Goal: Task Accomplishment & Management: Use online tool/utility

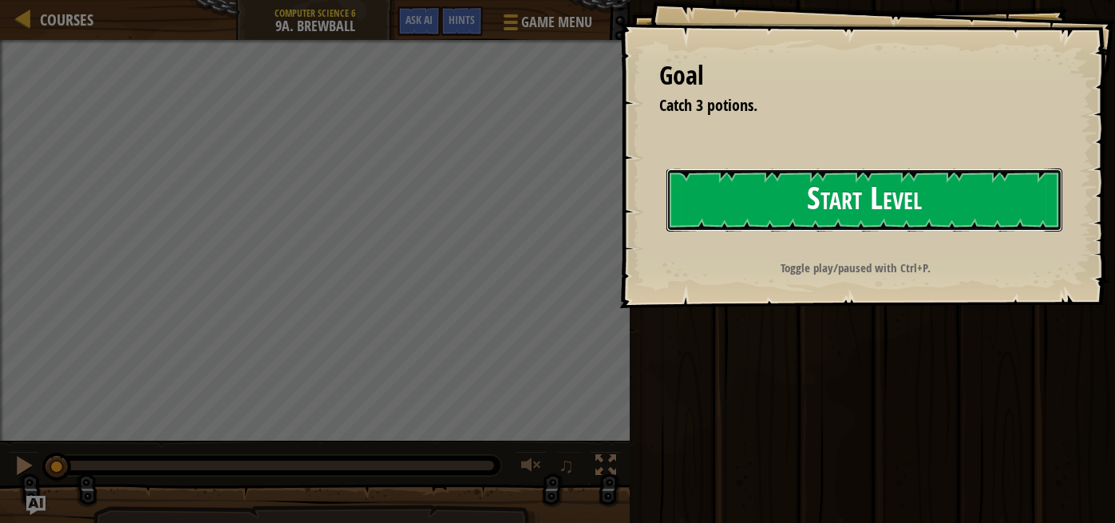
click at [787, 208] on button "Start Level" at bounding box center [865, 199] width 396 height 63
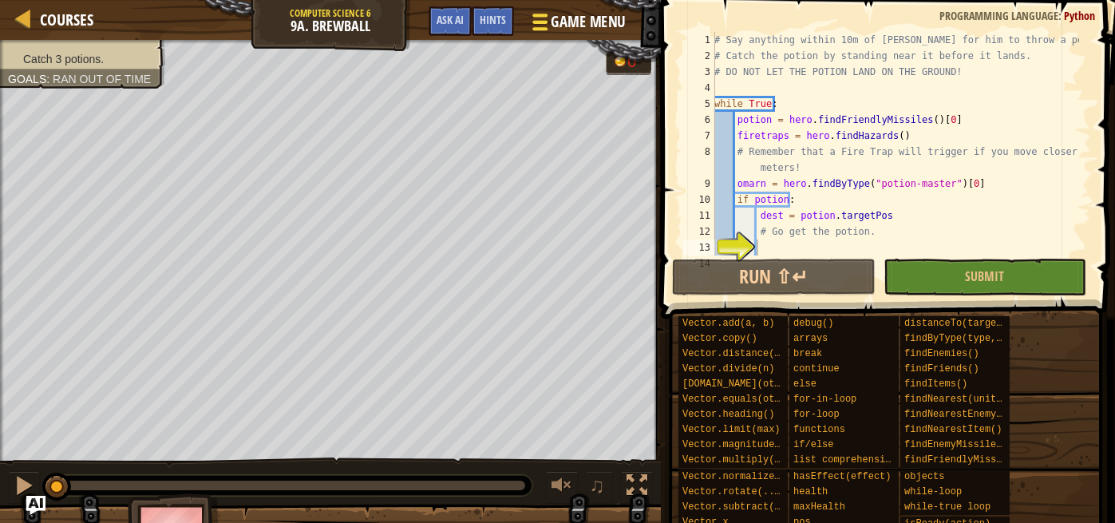
click at [591, 20] on span "Game Menu" at bounding box center [588, 22] width 74 height 22
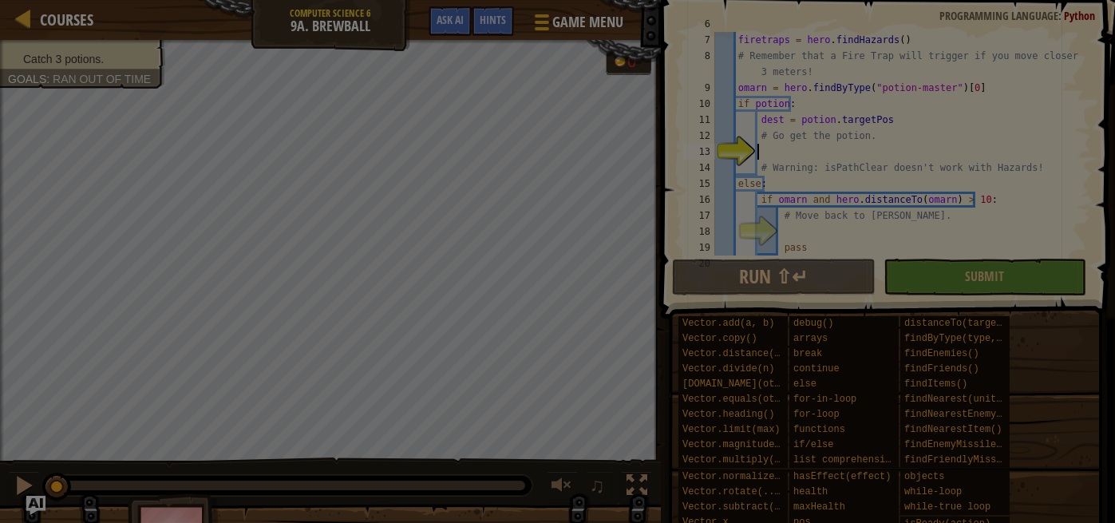
scroll to position [96, 0]
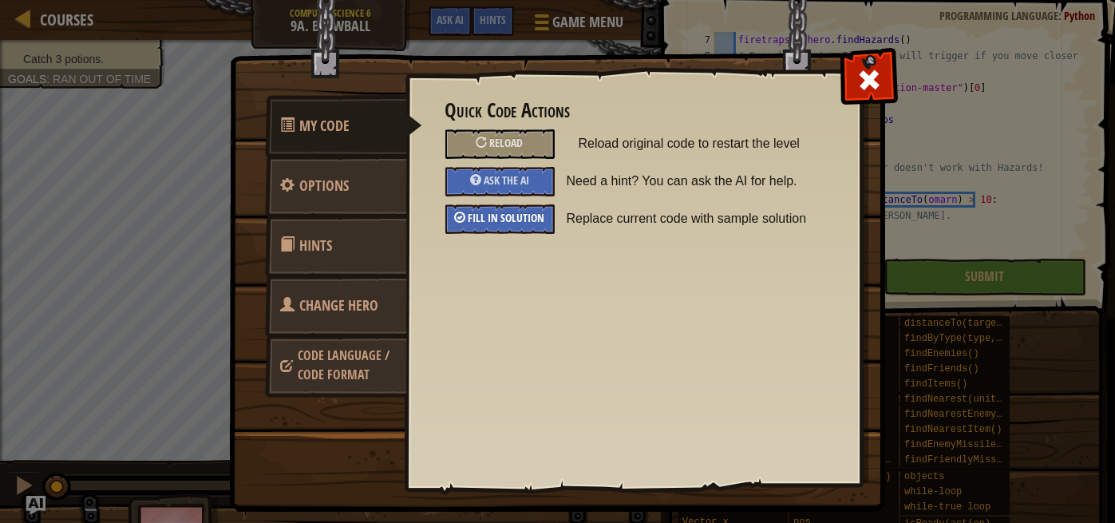
click at [541, 215] on span "Fill in solution" at bounding box center [507, 217] width 77 height 15
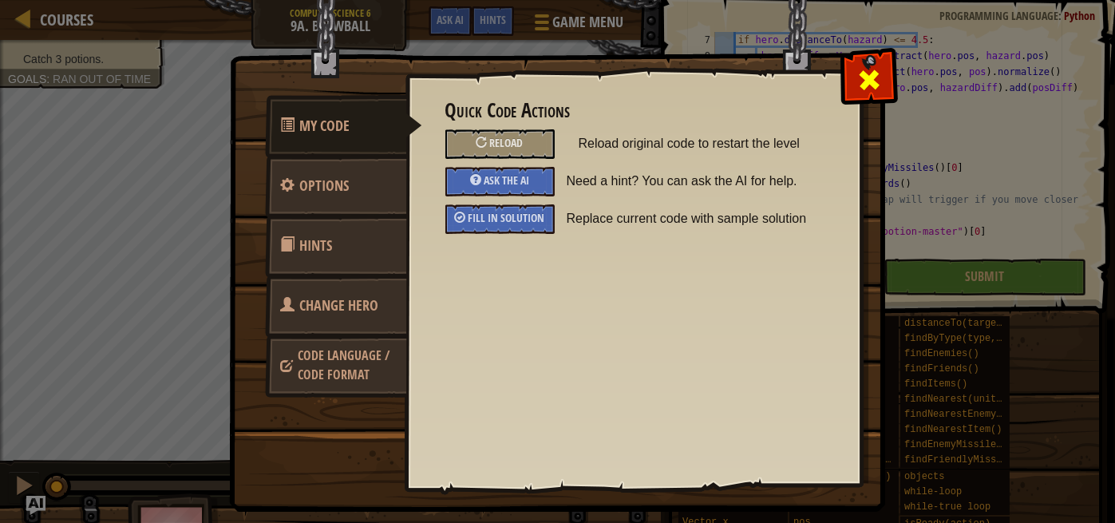
click at [868, 73] on span at bounding box center [870, 80] width 26 height 26
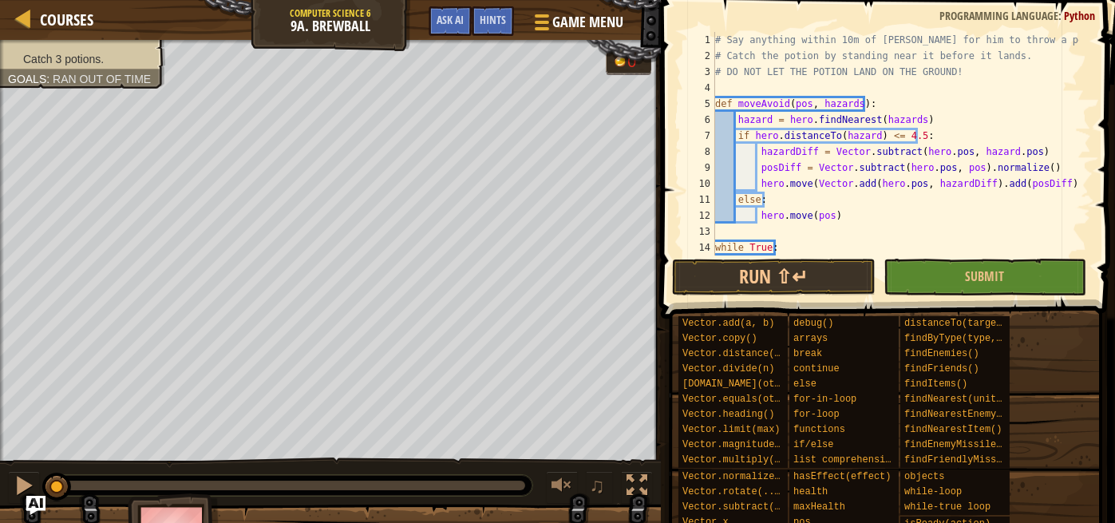
scroll to position [0, 0]
click at [497, 23] on span "Hints" at bounding box center [493, 19] width 26 height 15
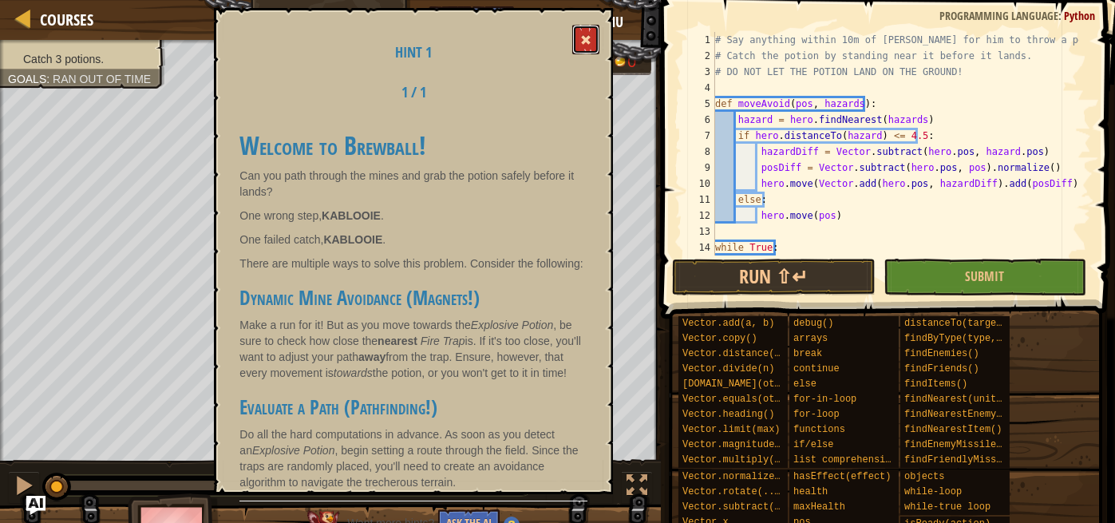
click at [581, 44] on button at bounding box center [585, 40] width 27 height 30
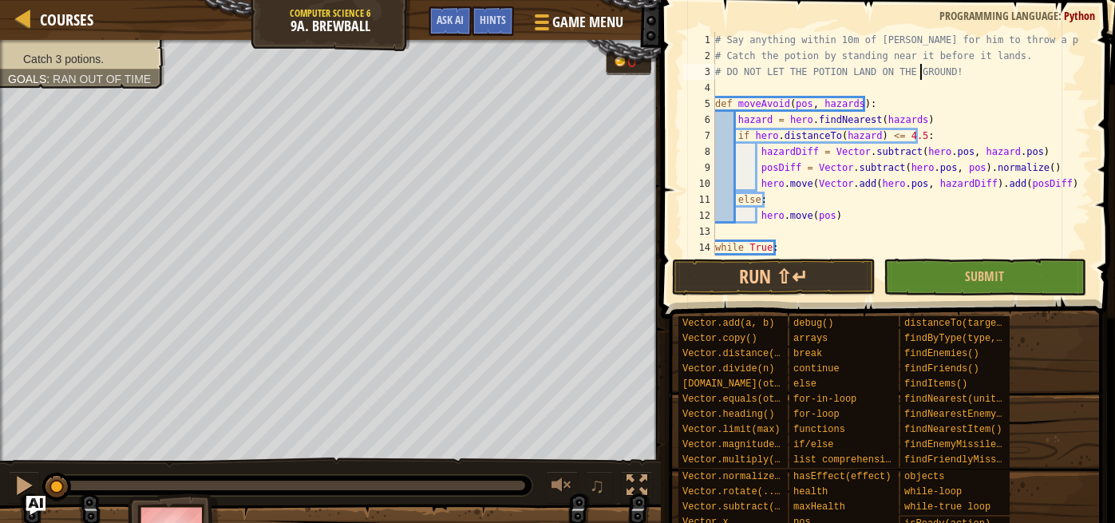
click at [922, 73] on div "# Say anything within 10m of [PERSON_NAME] for him to throw a potion. # Catch t…" at bounding box center [895, 159] width 367 height 255
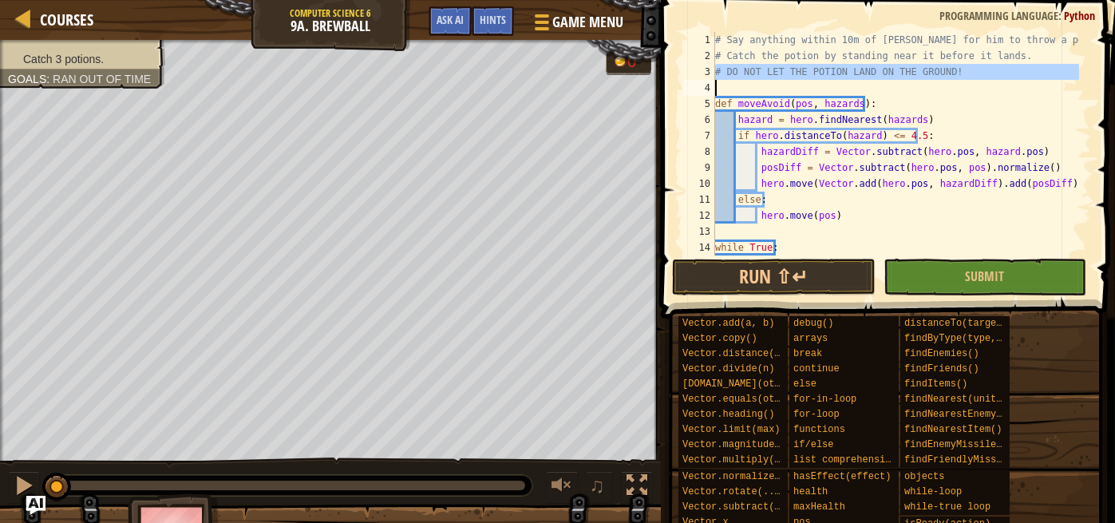
click at [922, 73] on div "# Say anything within 10m of [PERSON_NAME] for him to throw a potion. # Catch t…" at bounding box center [895, 159] width 367 height 255
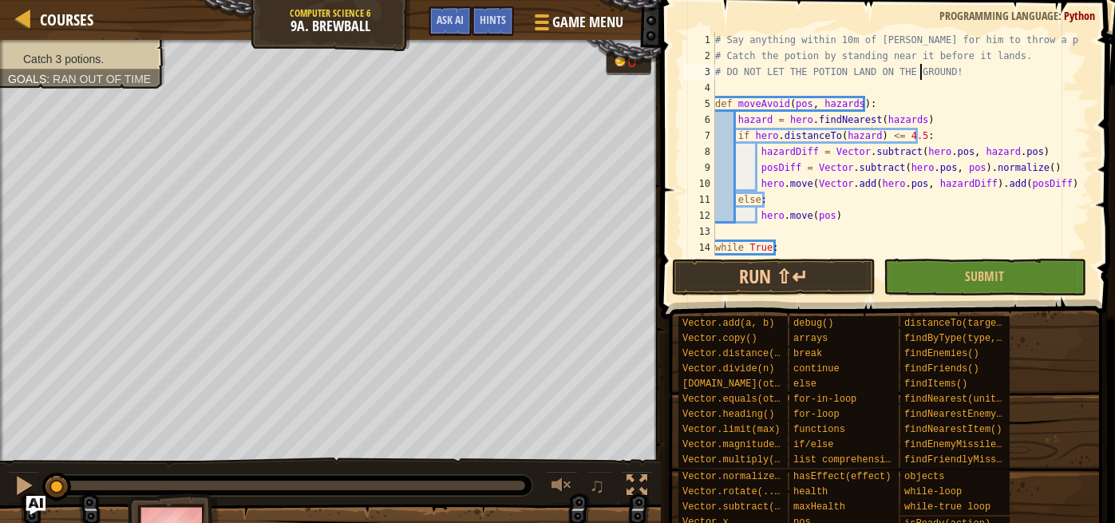
click at [922, 73] on div "# Say anything within 10m of [PERSON_NAME] for him to throw a potion. # Catch t…" at bounding box center [895, 159] width 367 height 255
type textarea "# DO NOT LET THE POTION LAND ON THE GROUND!"
click at [908, 73] on div "# Say anything within 10m of [PERSON_NAME] for him to throw a potion. # Catch t…" at bounding box center [895, 159] width 367 height 255
click at [813, 81] on div "# Say anything within 10m of [PERSON_NAME] for him to throw a potion. # Catch t…" at bounding box center [895, 159] width 367 height 255
click at [833, 74] on div "# Say anything within 10m of [PERSON_NAME] for him to throw a potion. # Catch t…" at bounding box center [895, 159] width 367 height 255
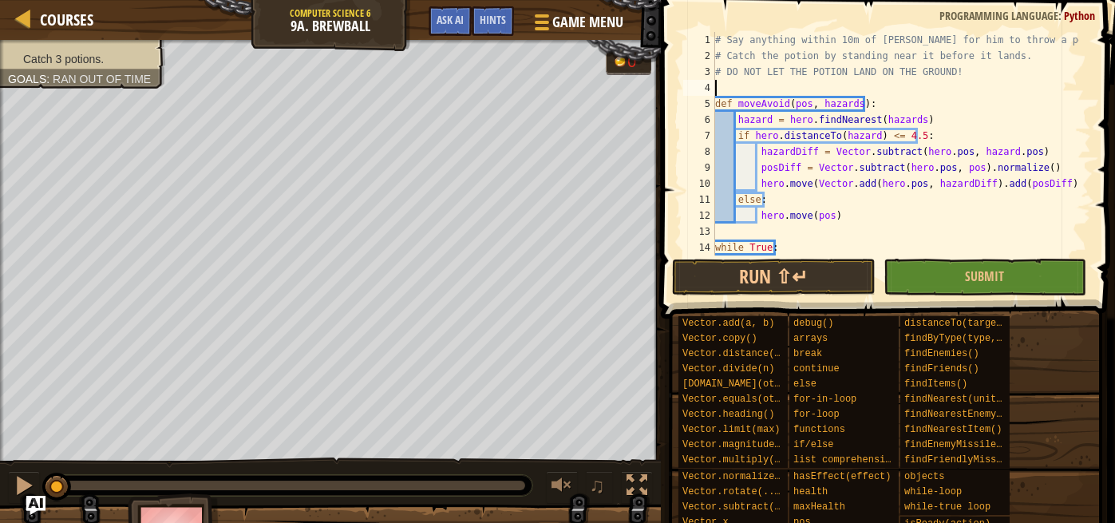
type textarea "# DO NOT LET THE POTION LAND ON THE GROUND!"
click at [838, 71] on div "# Say anything within 10m of [PERSON_NAME] for him to throw a potion. # Catch t…" at bounding box center [895, 159] width 367 height 255
click at [840, 71] on div "# Say anything within 10m of [PERSON_NAME] for him to throw a potion. # Catch t…" at bounding box center [895, 159] width 367 height 255
click at [596, 22] on span "Game Menu" at bounding box center [588, 22] width 74 height 22
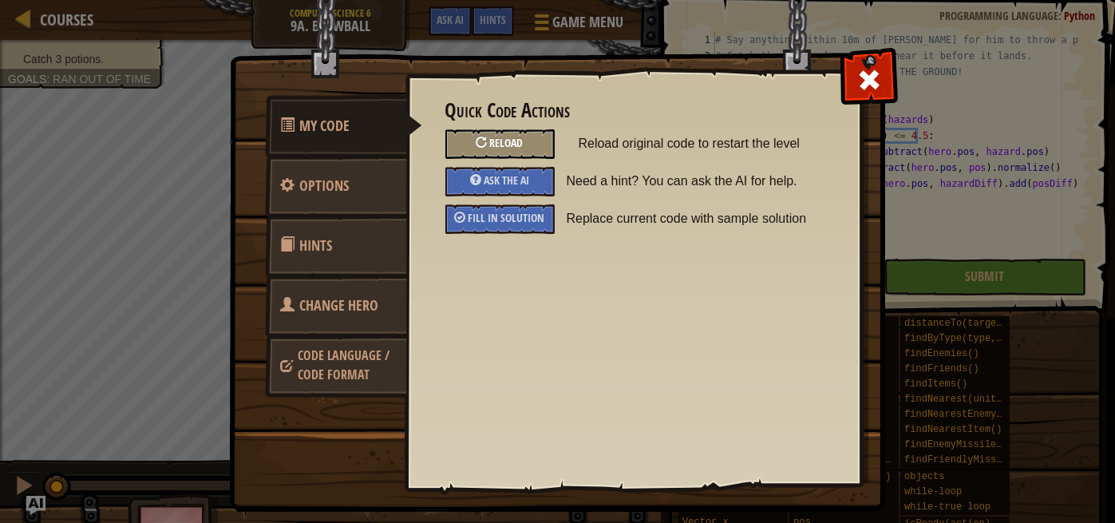
click at [515, 149] on span "Reload" at bounding box center [507, 142] width 34 height 15
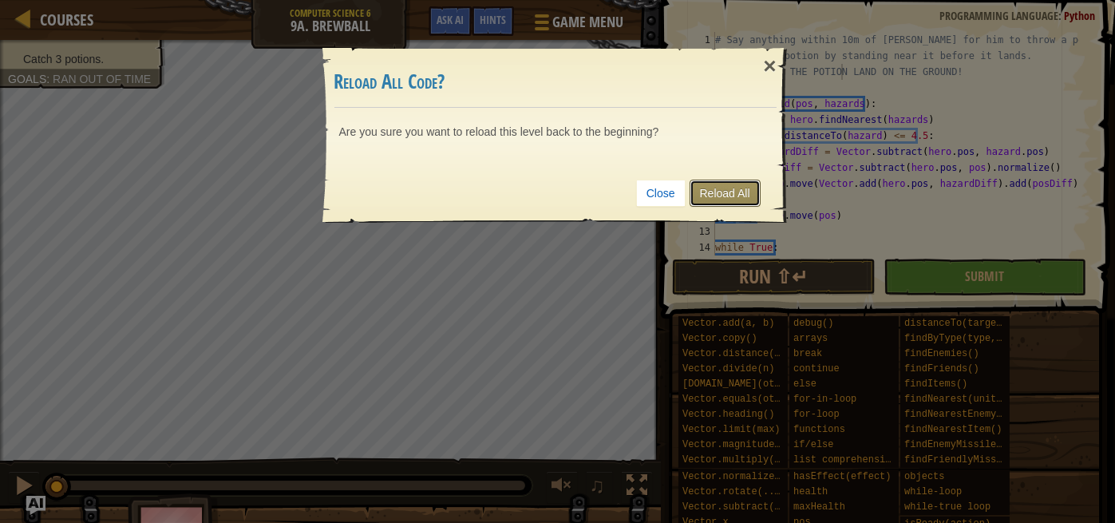
click at [709, 190] on link "Reload All" at bounding box center [725, 193] width 71 height 27
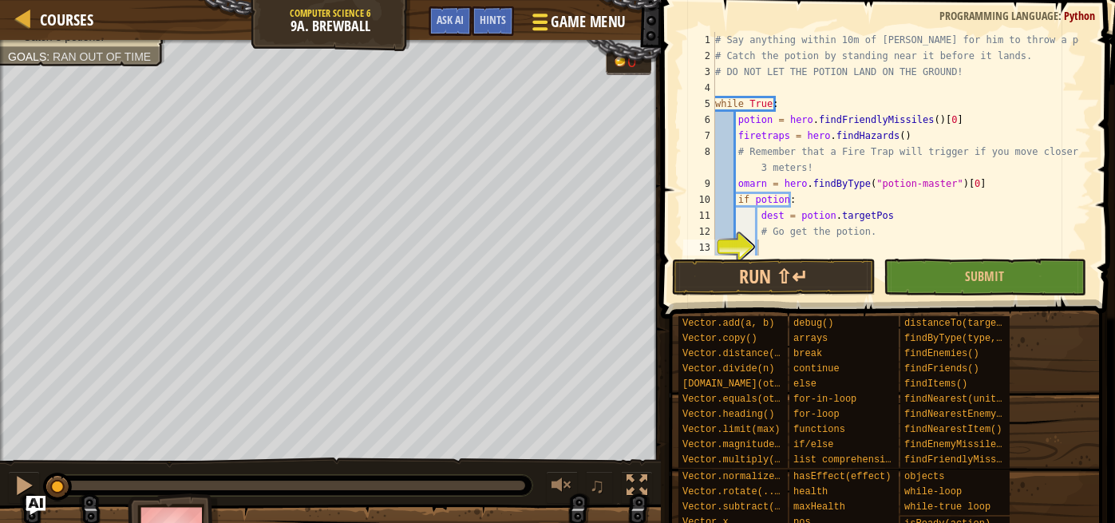
click at [576, 29] on span "Game Menu" at bounding box center [588, 22] width 74 height 22
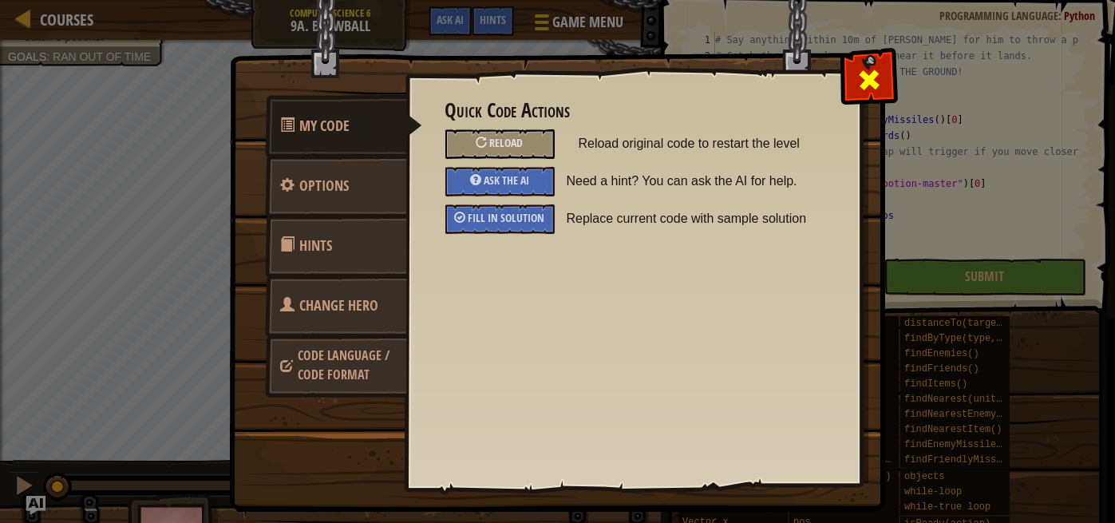
click at [877, 77] on span at bounding box center [870, 80] width 26 height 26
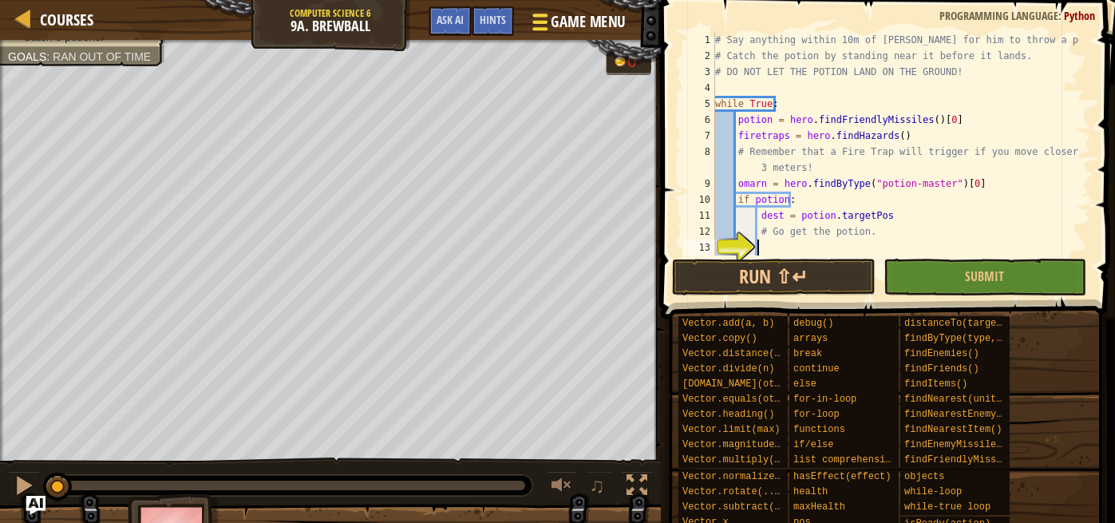
click at [575, 26] on span "Game Menu" at bounding box center [588, 22] width 74 height 22
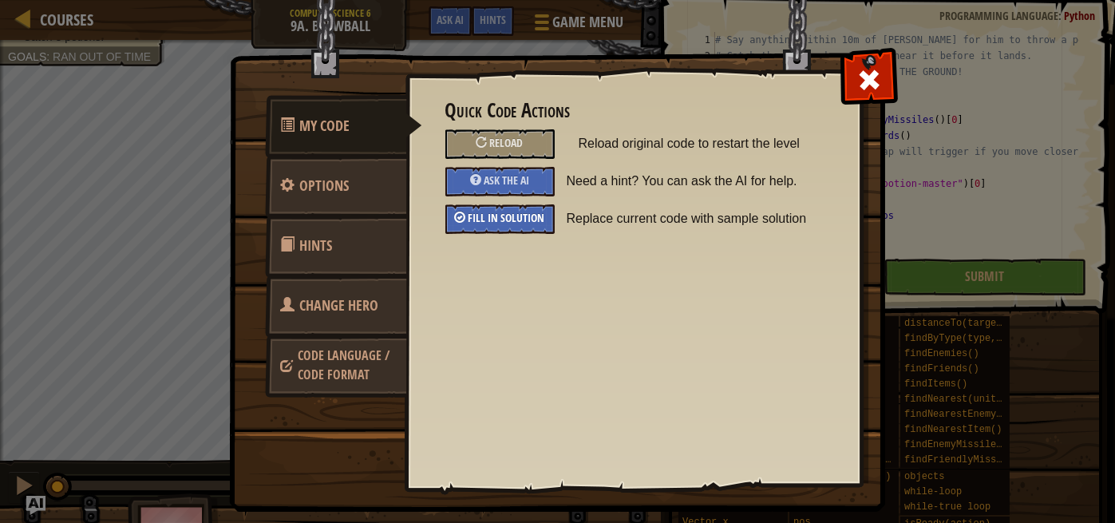
click at [528, 216] on span "Fill in solution" at bounding box center [507, 217] width 77 height 15
click at [859, 71] on span at bounding box center [870, 80] width 26 height 26
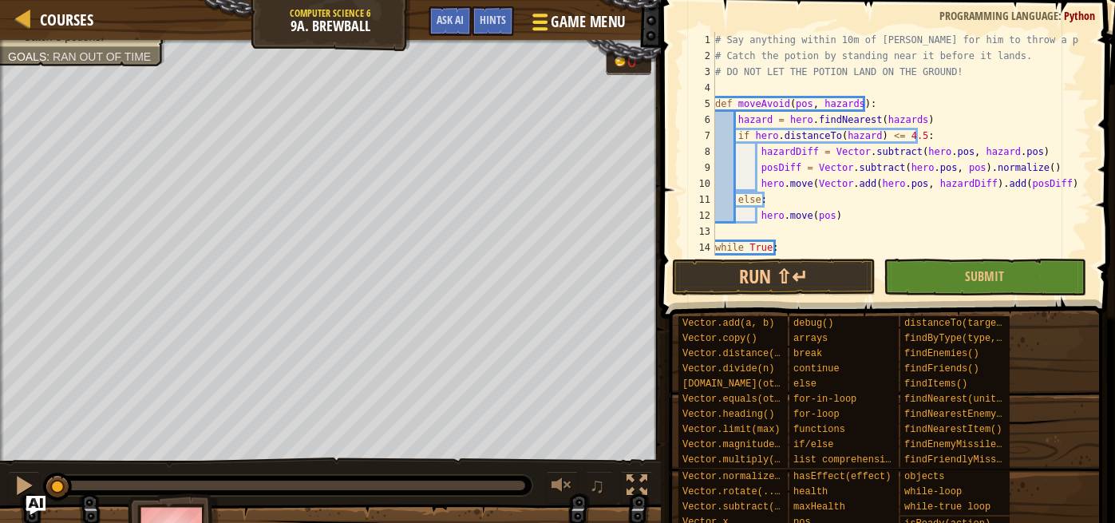
click at [552, 26] on span "Game Menu" at bounding box center [588, 22] width 74 height 22
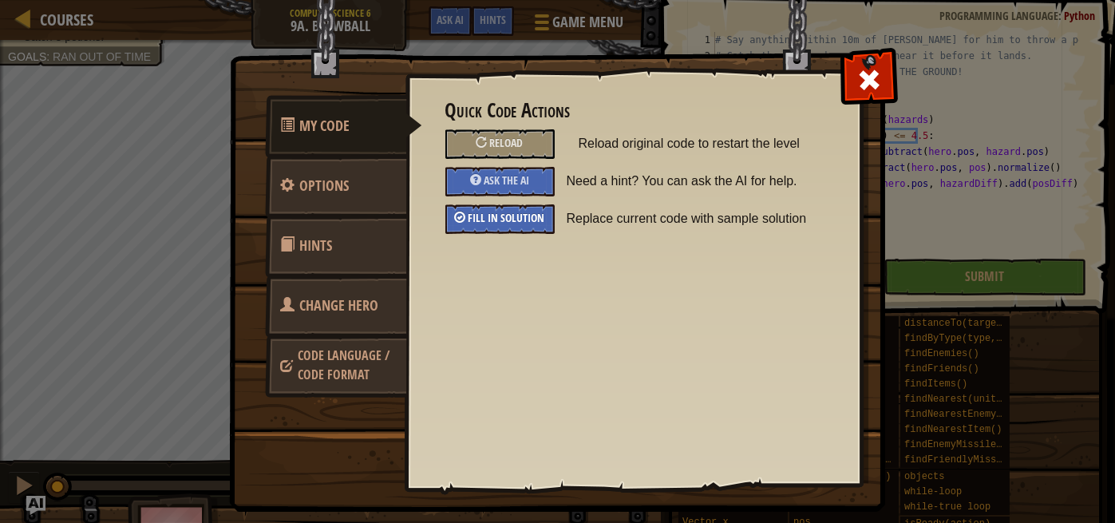
click at [500, 204] on div "Fill in solution" at bounding box center [500, 219] width 109 height 30
click at [515, 186] on span "Ask the AI" at bounding box center [507, 179] width 46 height 15
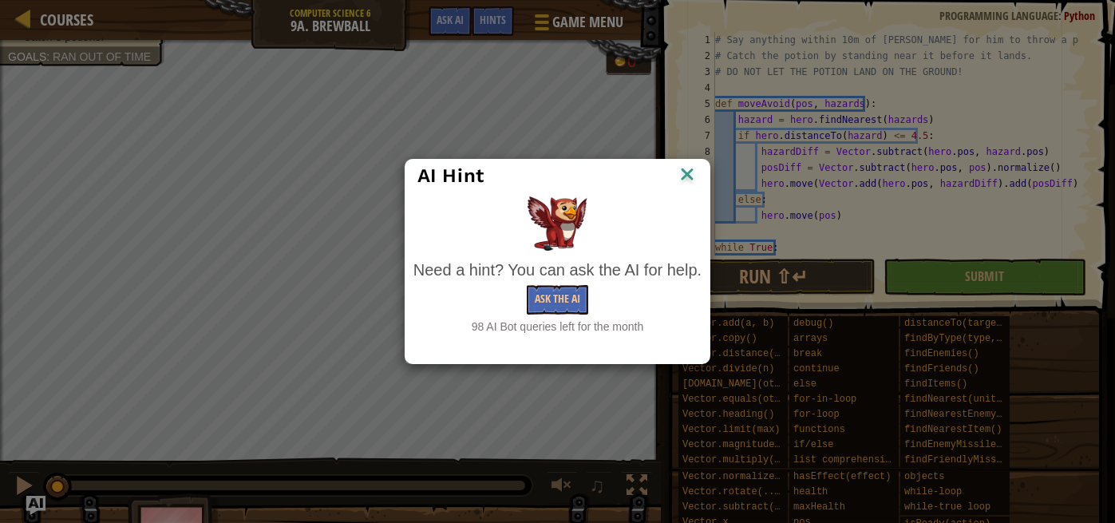
click at [686, 177] on img at bounding box center [687, 176] width 21 height 24
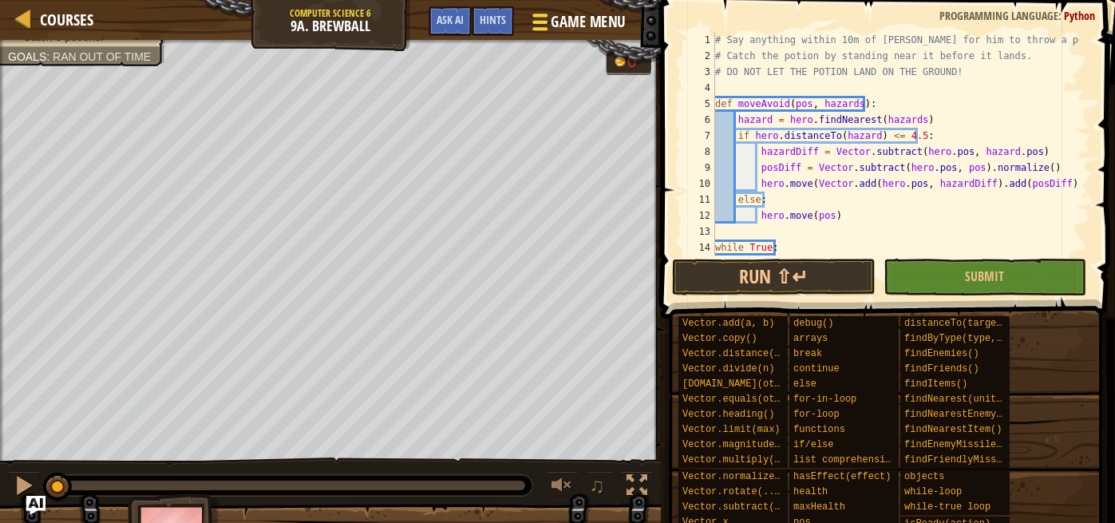
click at [609, 26] on span "Game Menu" at bounding box center [588, 22] width 74 height 22
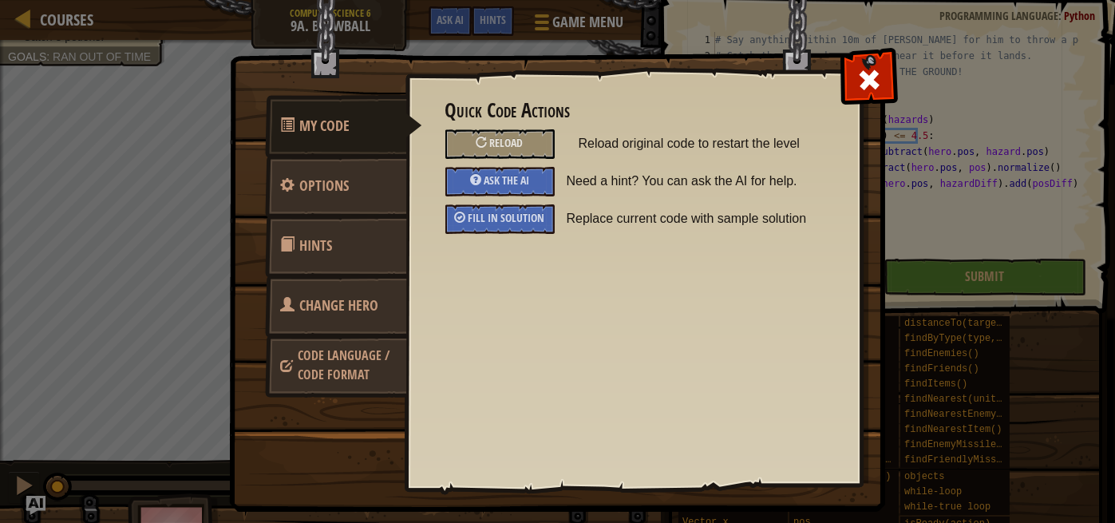
click at [576, 18] on img at bounding box center [563, 226] width 669 height 572
click at [856, 71] on div at bounding box center [869, 76] width 50 height 50
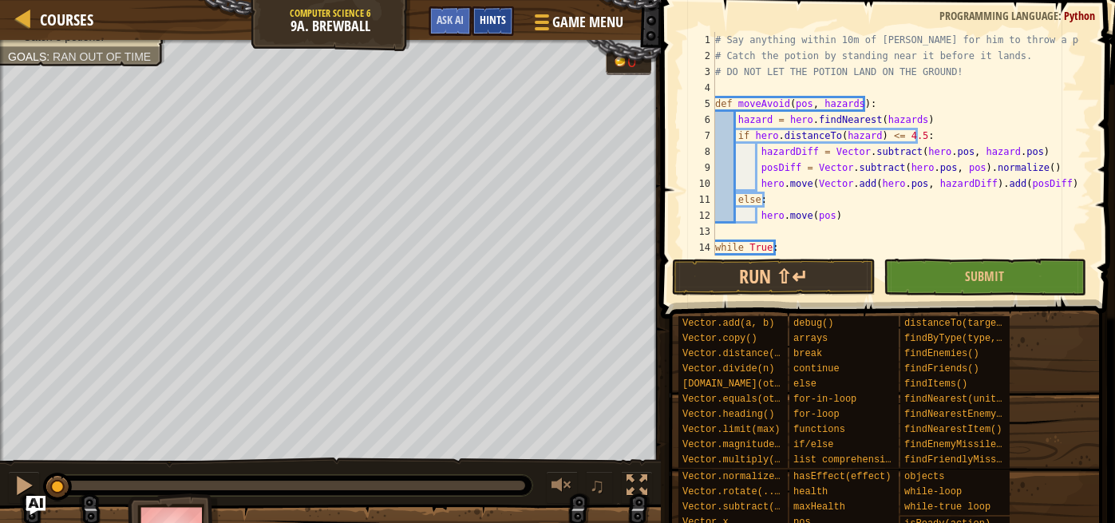
click at [500, 14] on span "Hints" at bounding box center [493, 19] width 26 height 15
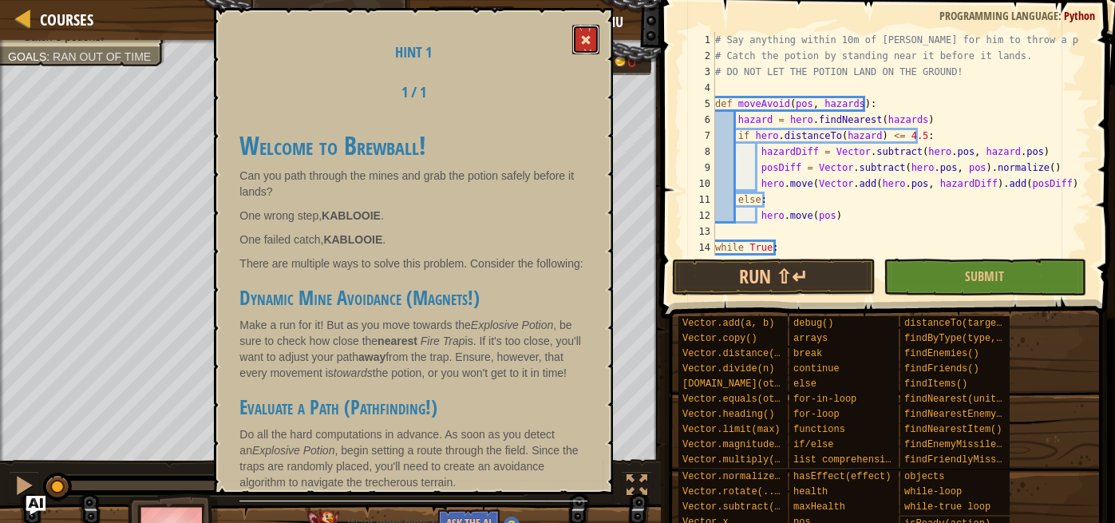
click at [583, 36] on span at bounding box center [585, 39] width 11 height 11
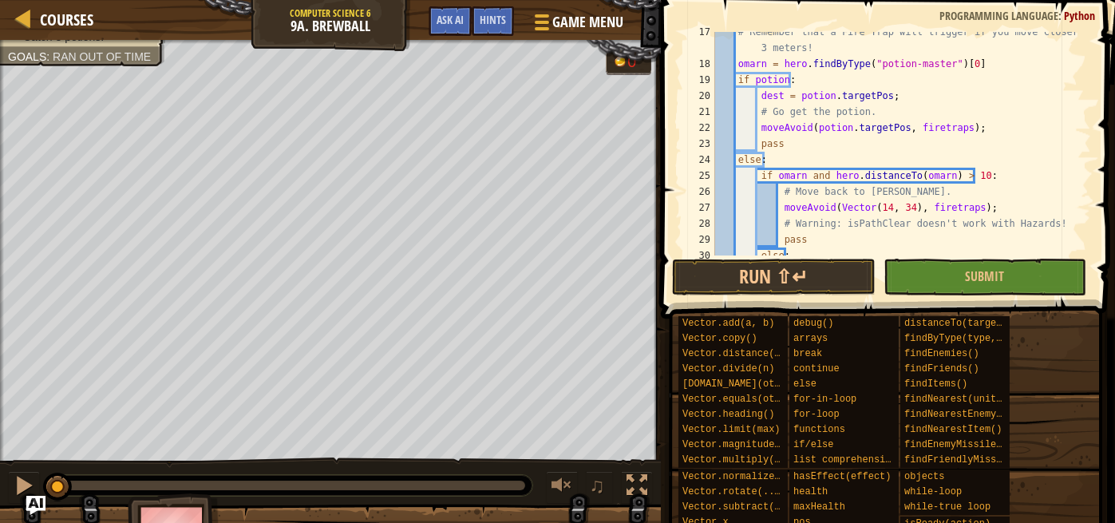
scroll to position [263, 0]
click at [792, 257] on span at bounding box center [889, 137] width 467 height 366
click at [792, 269] on button "Run ⇧↵" at bounding box center [773, 277] width 203 height 37
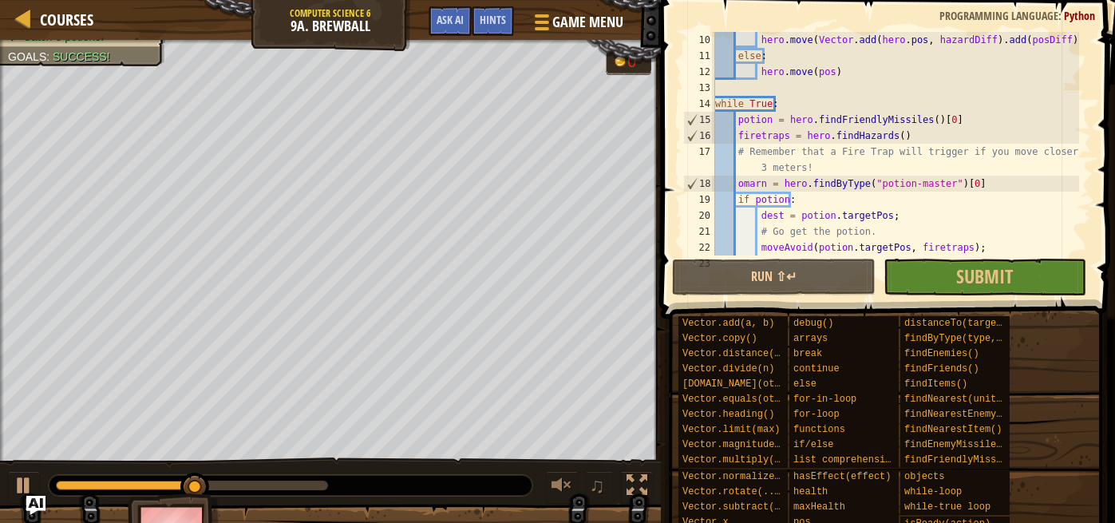
scroll to position [144, 0]
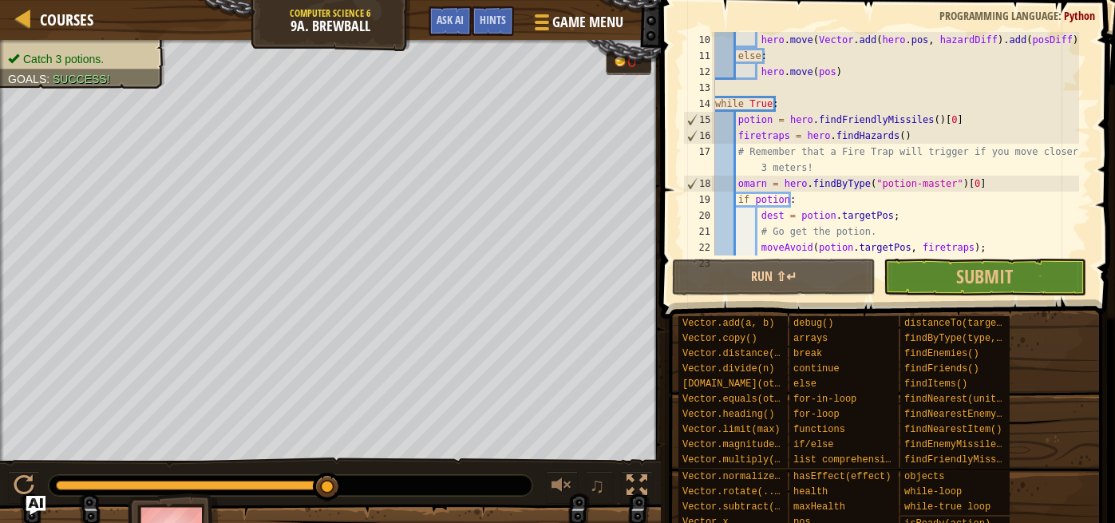
click at [818, 107] on div "hero . move ( Vector . add ( hero . pos , hazardDiff ) . add ( posDiff )) else …" at bounding box center [895, 159] width 367 height 255
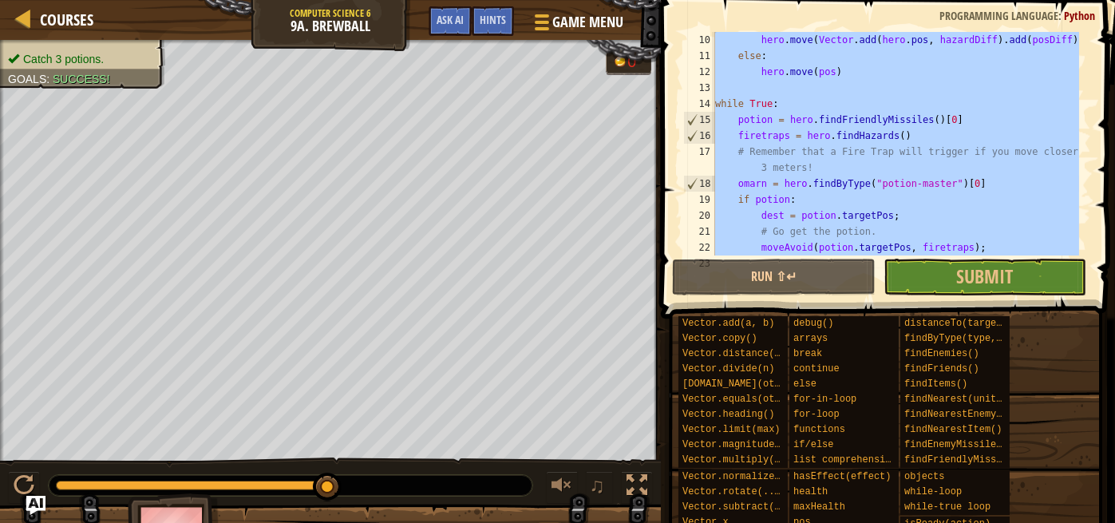
paste textarea
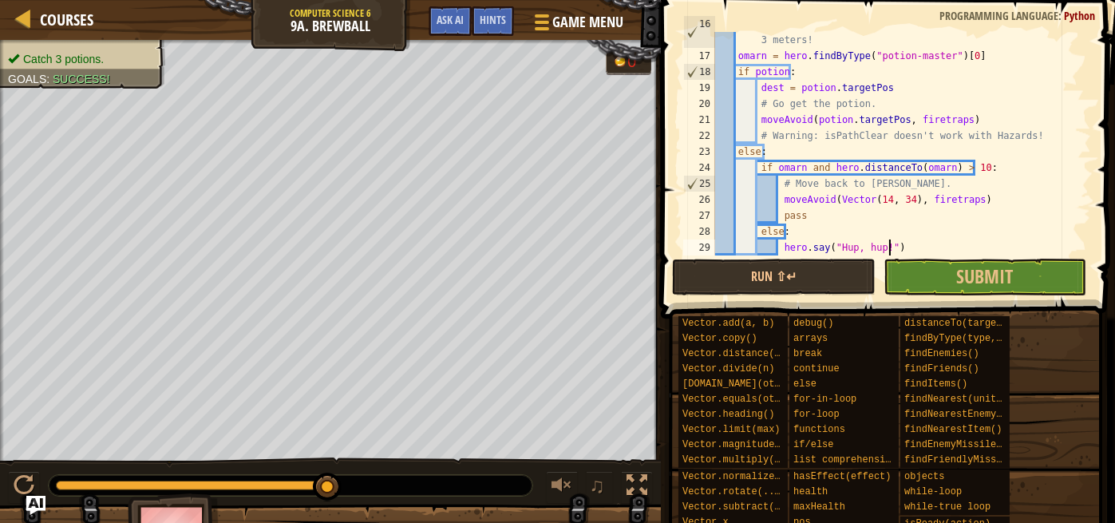
scroll to position [271, 0]
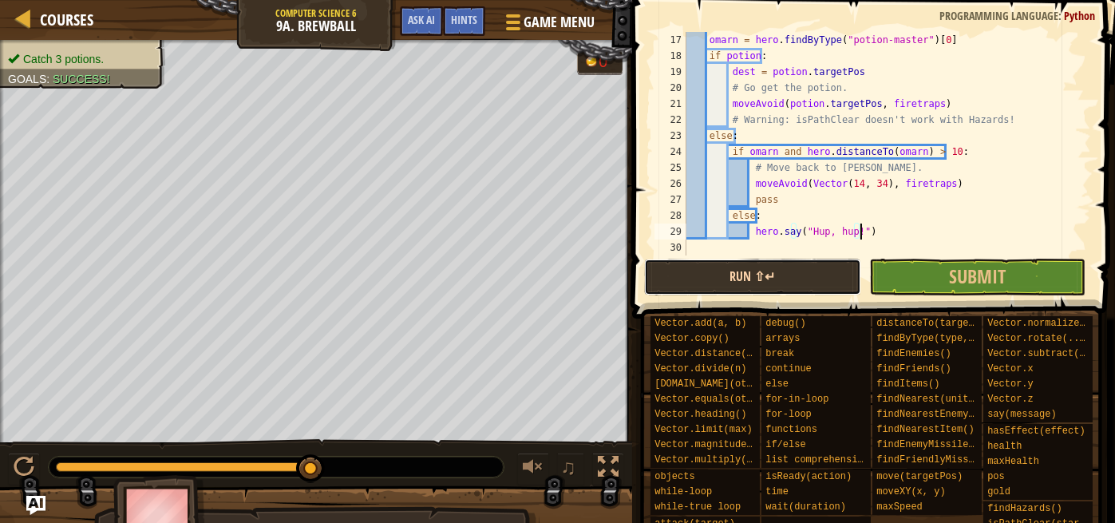
click at [792, 273] on button "Run ⇧↵" at bounding box center [752, 277] width 217 height 37
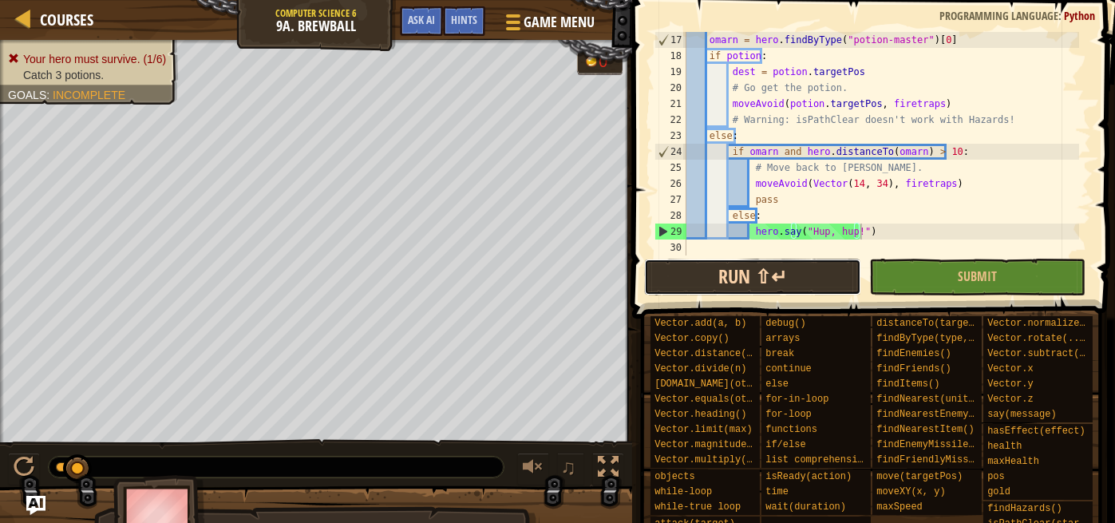
click at [777, 282] on button "Run ⇧↵" at bounding box center [752, 277] width 217 height 37
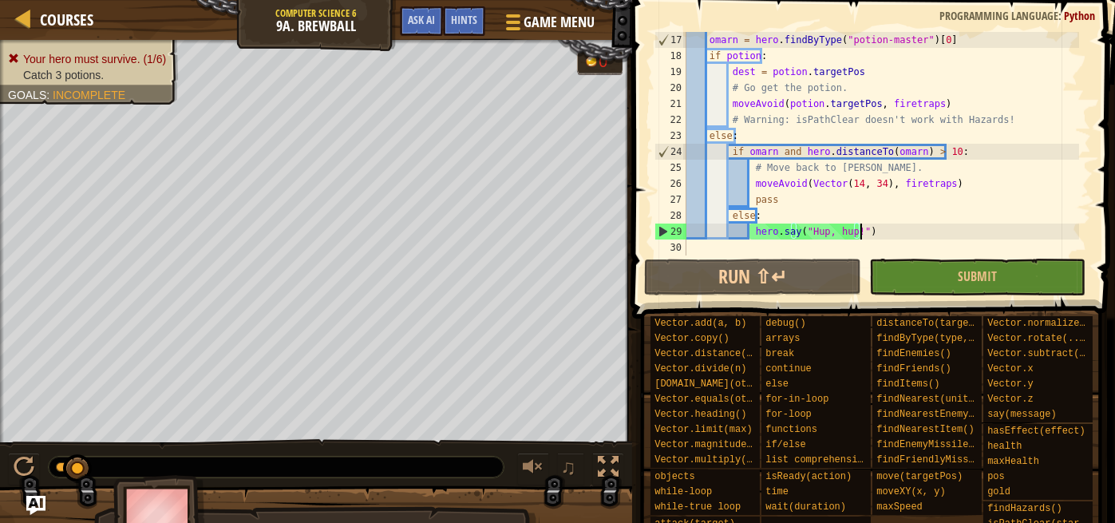
click at [948, 212] on div "omarn = hero . findByType ( "potion-master" ) [ 0 ] if potion : dest = potion .…" at bounding box center [881, 159] width 396 height 255
click at [851, 180] on div "omarn = hero . findByType ( "potion-master" ) [ 0 ] if potion : dest = potion .…" at bounding box center [881, 159] width 396 height 255
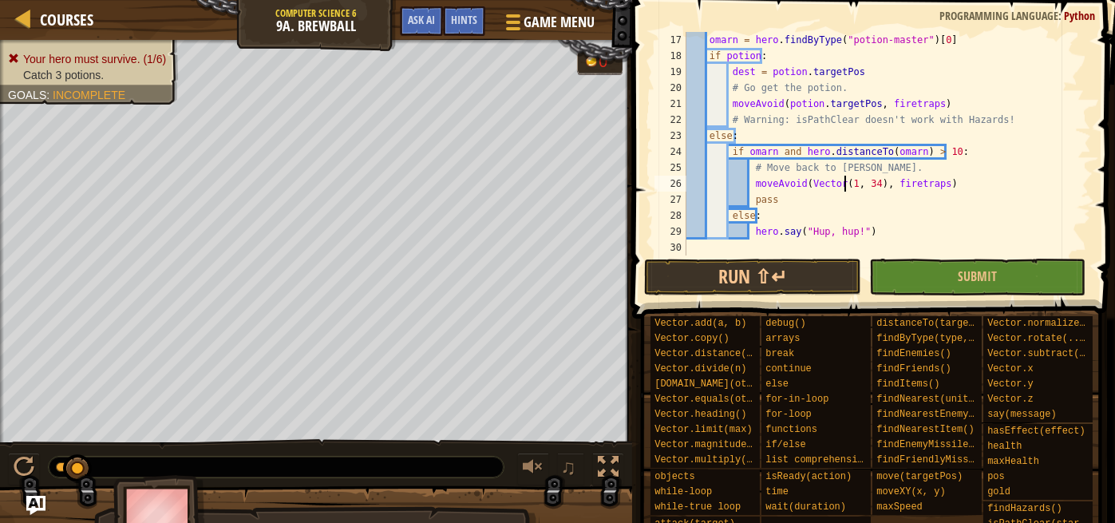
scroll to position [7, 14]
click at [869, 181] on div "omarn = hero . findByType ( "potion-master" ) [ 0 ] if potion : dest = potion .…" at bounding box center [881, 159] width 396 height 255
click at [826, 281] on button "Run ⇧↵" at bounding box center [752, 277] width 217 height 37
click at [851, 181] on div "omarn = hero . findByType ( "potion-master" ) [ 0 ] if potion : dest = potion .…" at bounding box center [881, 159] width 396 height 255
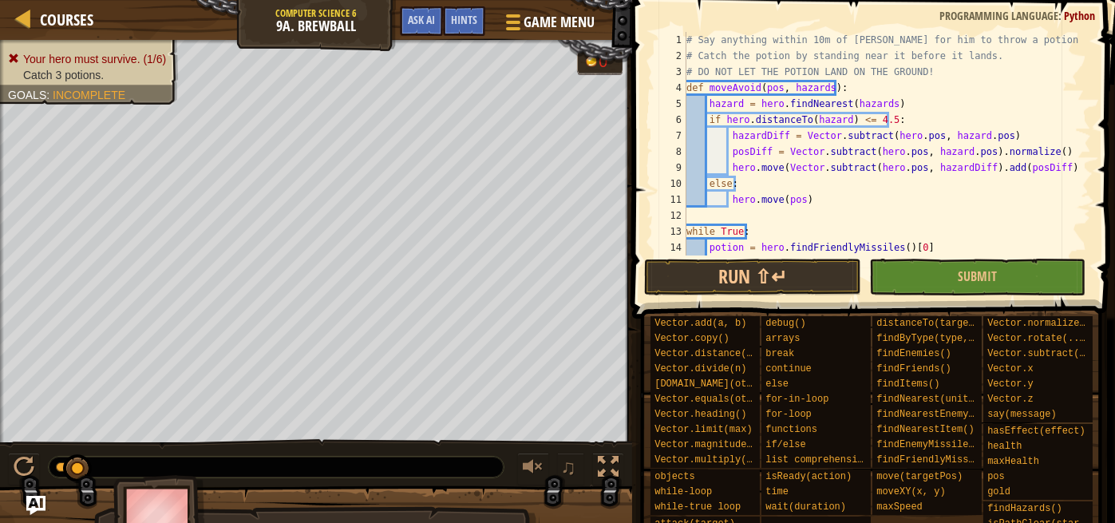
scroll to position [0, 0]
click at [553, 20] on span "Game Menu" at bounding box center [559, 22] width 74 height 22
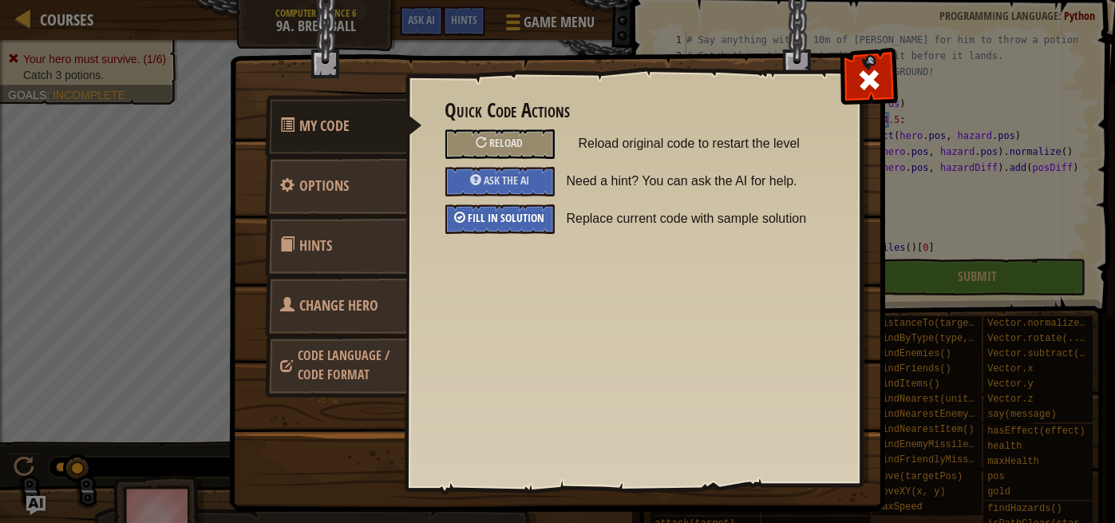
click at [521, 218] on span "Fill in solution" at bounding box center [507, 217] width 77 height 15
click at [875, 78] on span at bounding box center [870, 80] width 26 height 26
type textarea "hero.say("Hup, hup!")"
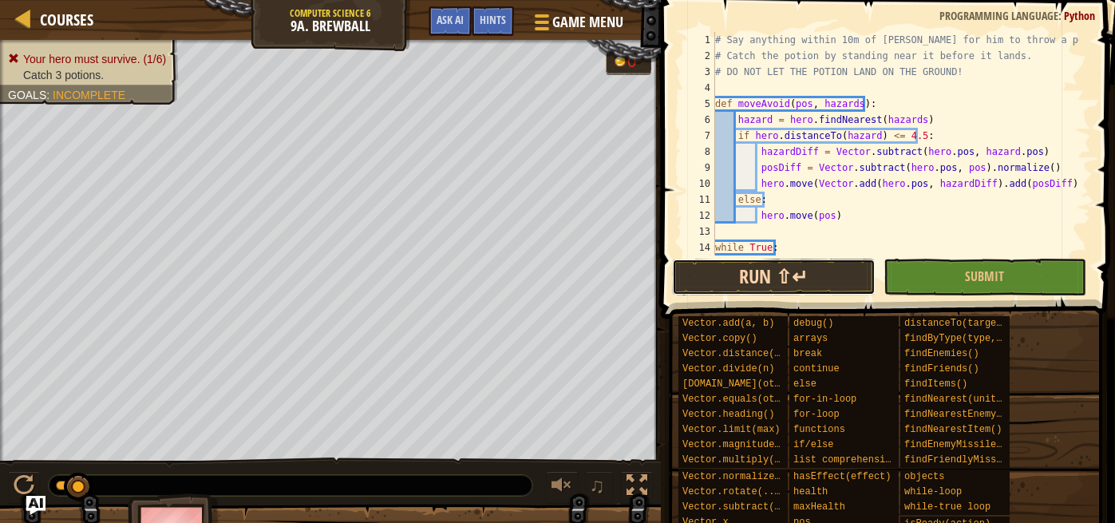
click at [823, 276] on button "Run ⇧↵" at bounding box center [773, 277] width 203 height 37
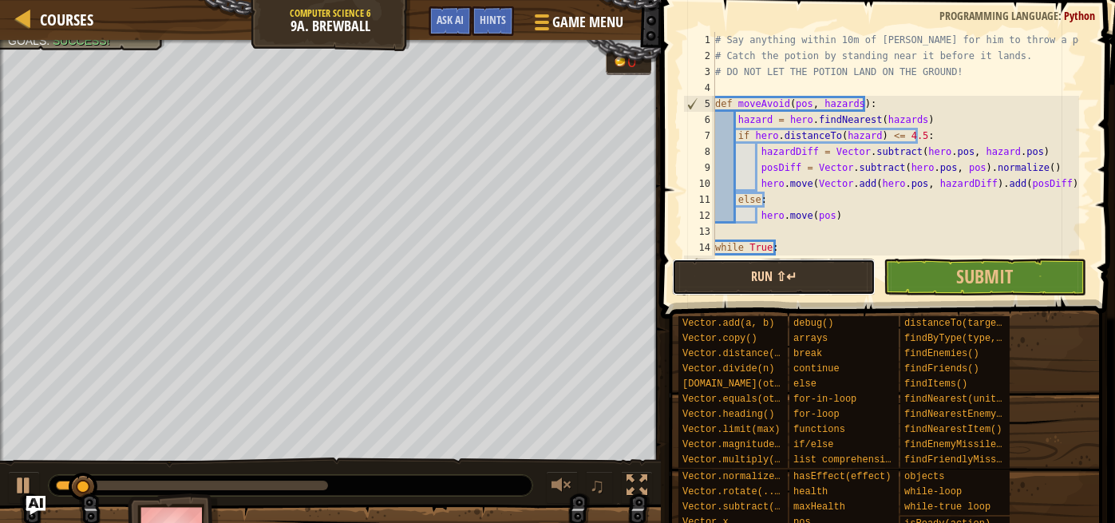
click at [718, 282] on button "Run ⇧↵" at bounding box center [773, 277] width 203 height 37
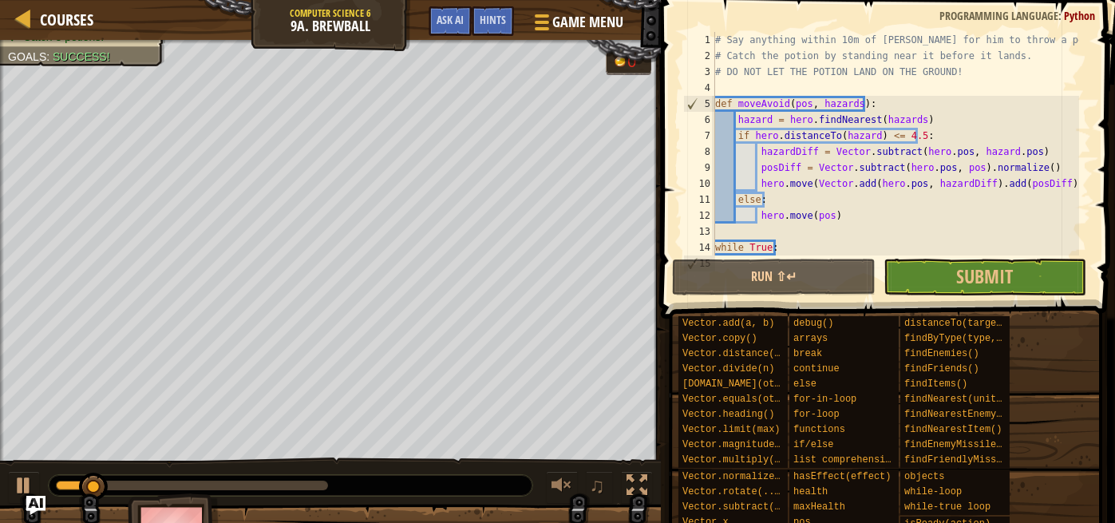
scroll to position [0, 0]
